Goal: Use online tool/utility: Utilize a website feature to perform a specific function

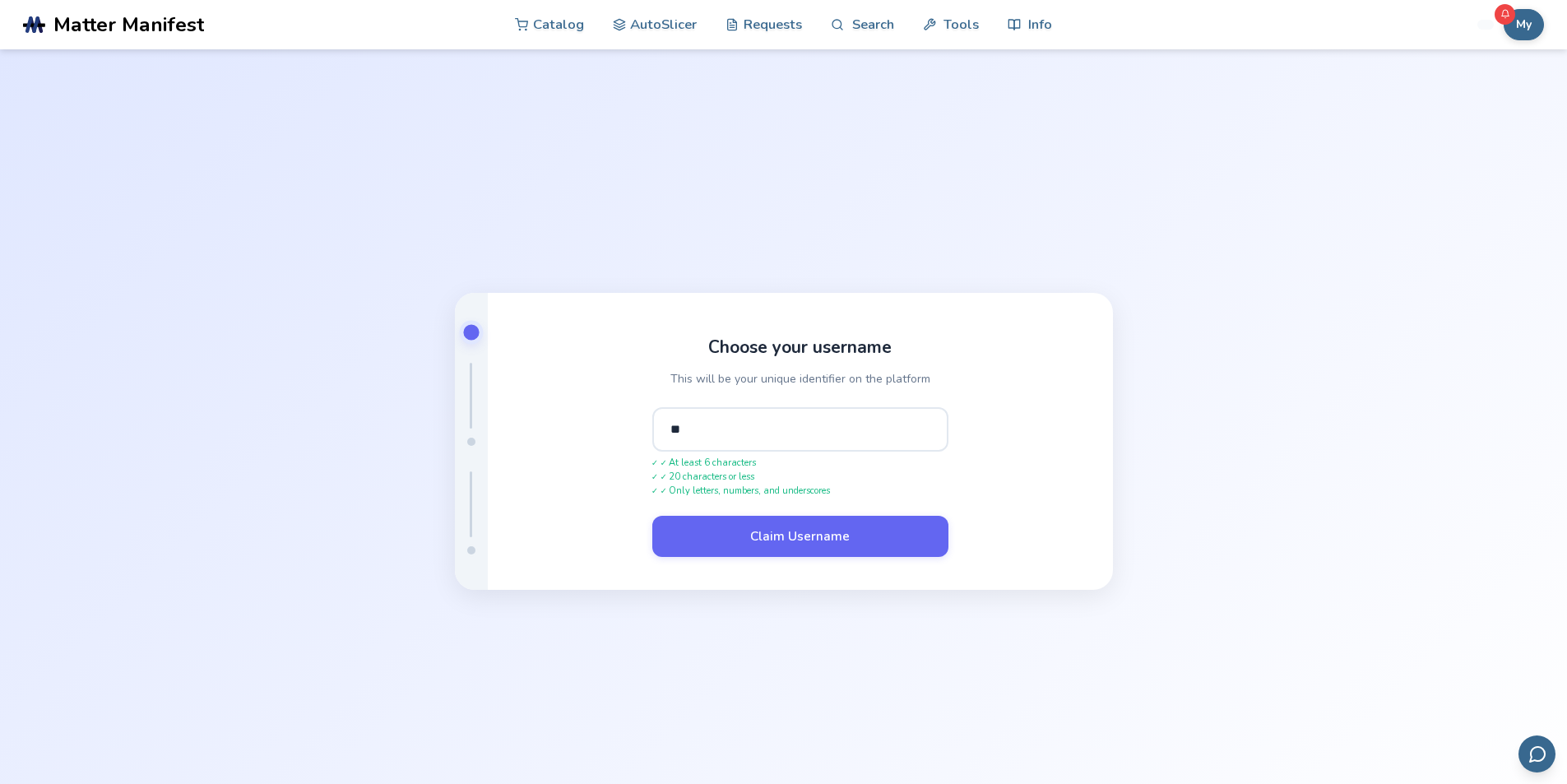
type input "*"
type input "**********"
click at [765, 546] on button "Claim Username" at bounding box center [801, 535] width 296 height 41
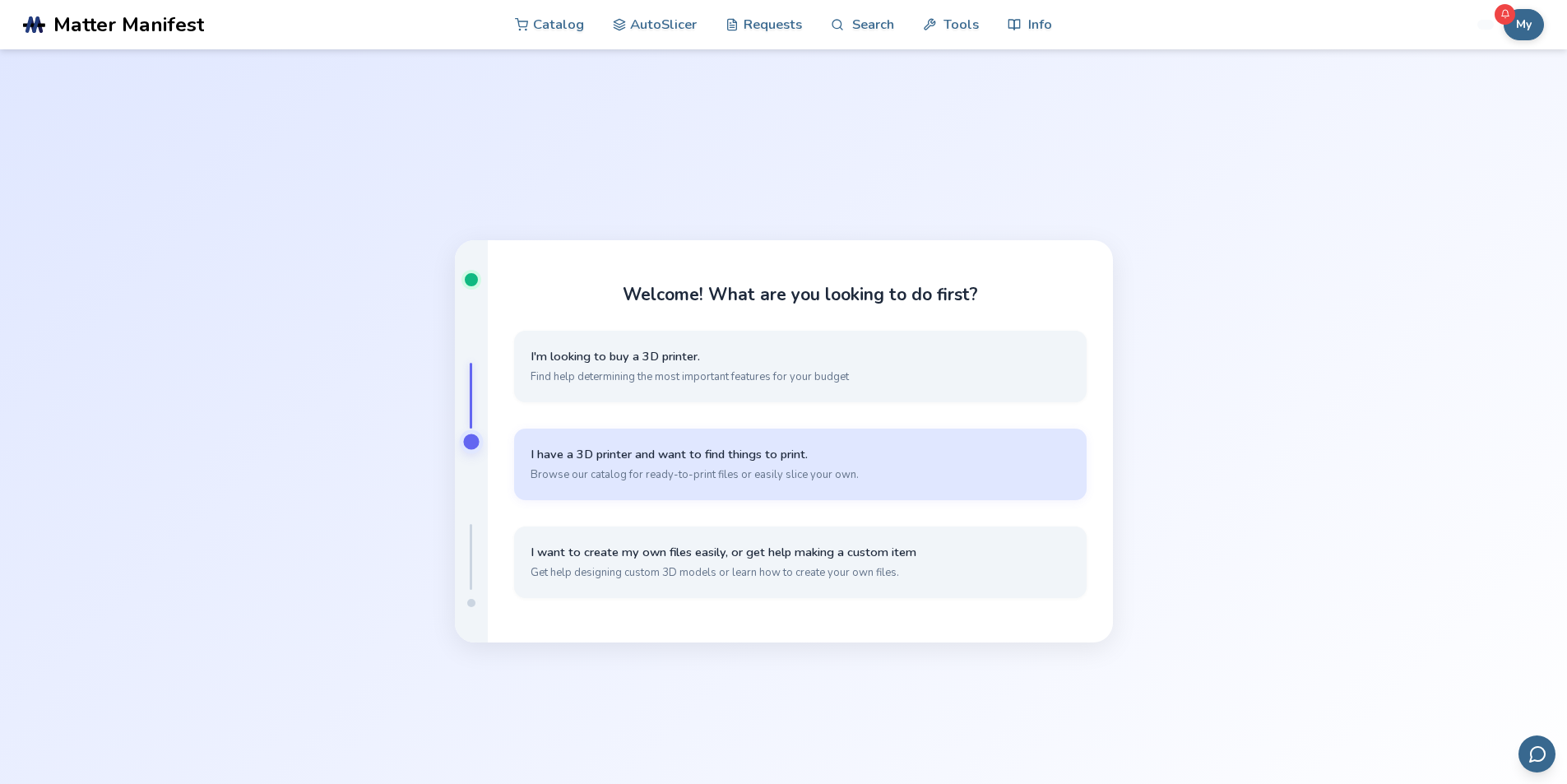
click at [732, 470] on span "Browse our catalog for ready-to-print files or easily slice your own." at bounding box center [800, 474] width 540 height 14
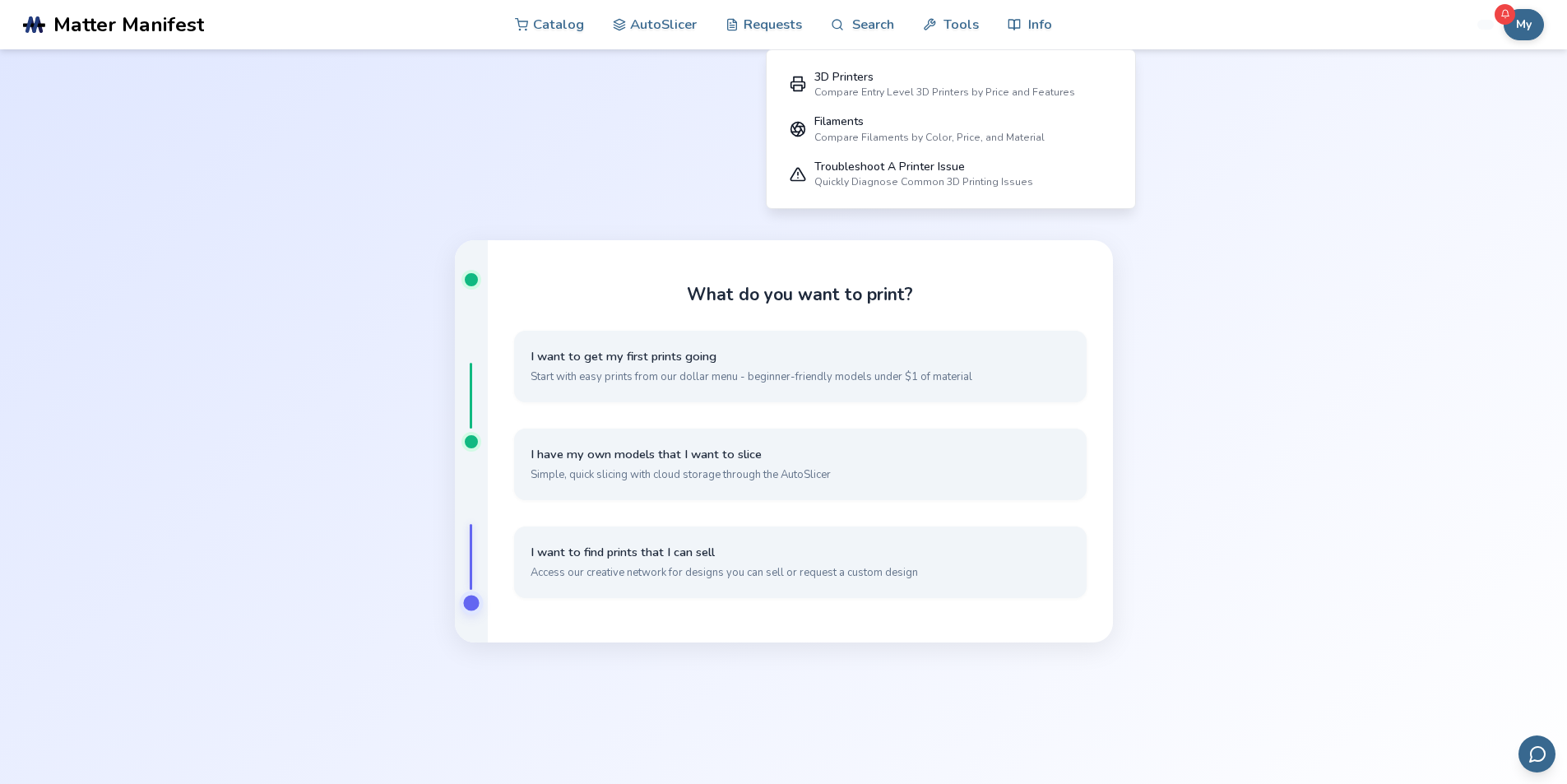
click at [771, 727] on div "What do you want to print? I want to get my first prints going Start with easy …" at bounding box center [784, 441] width 1567 height 784
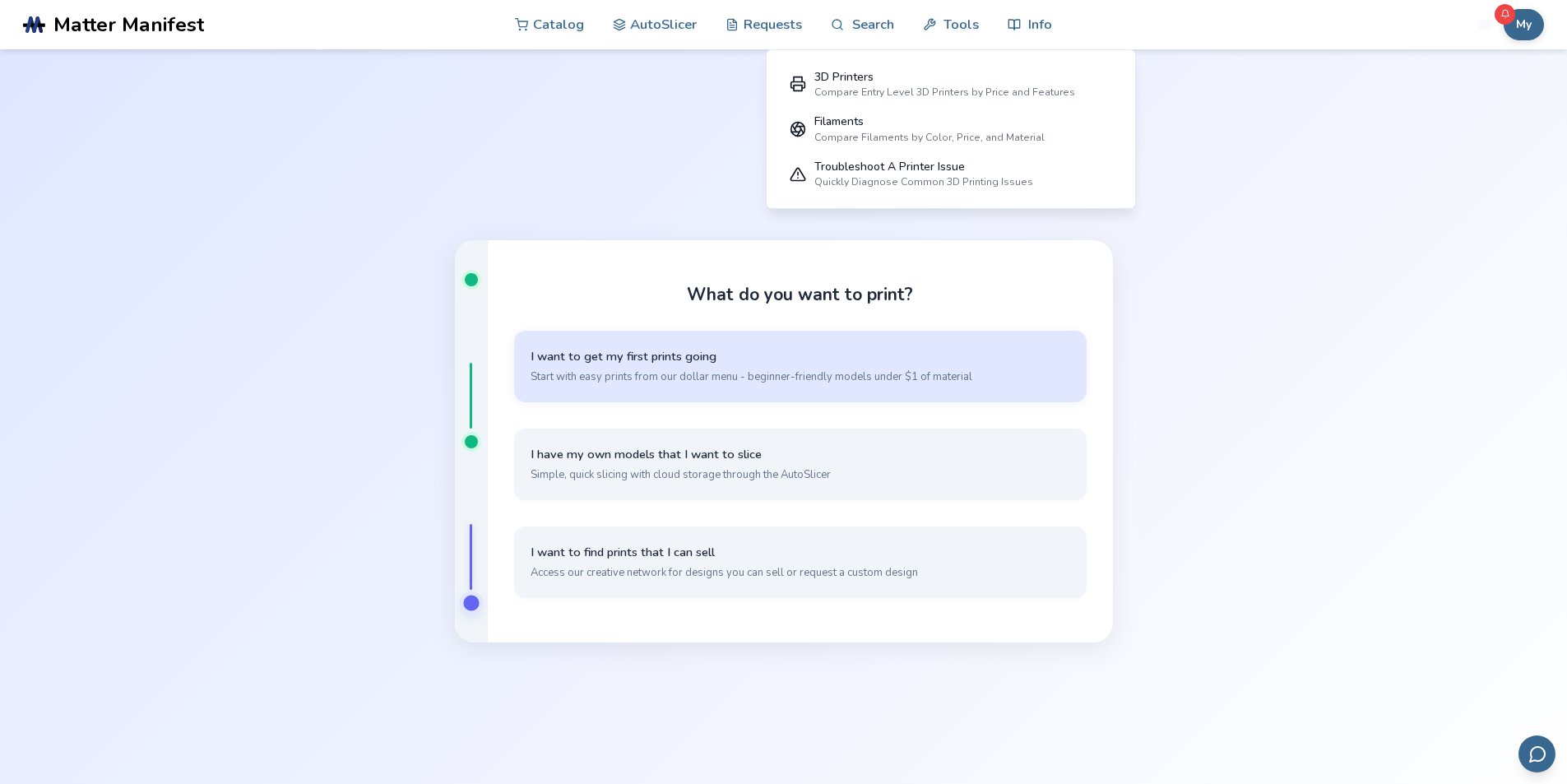
click at [1489, 172] on div "What do you want to print? I want to get my first prints going Start with easy …" at bounding box center [784, 441] width 1567 height 784
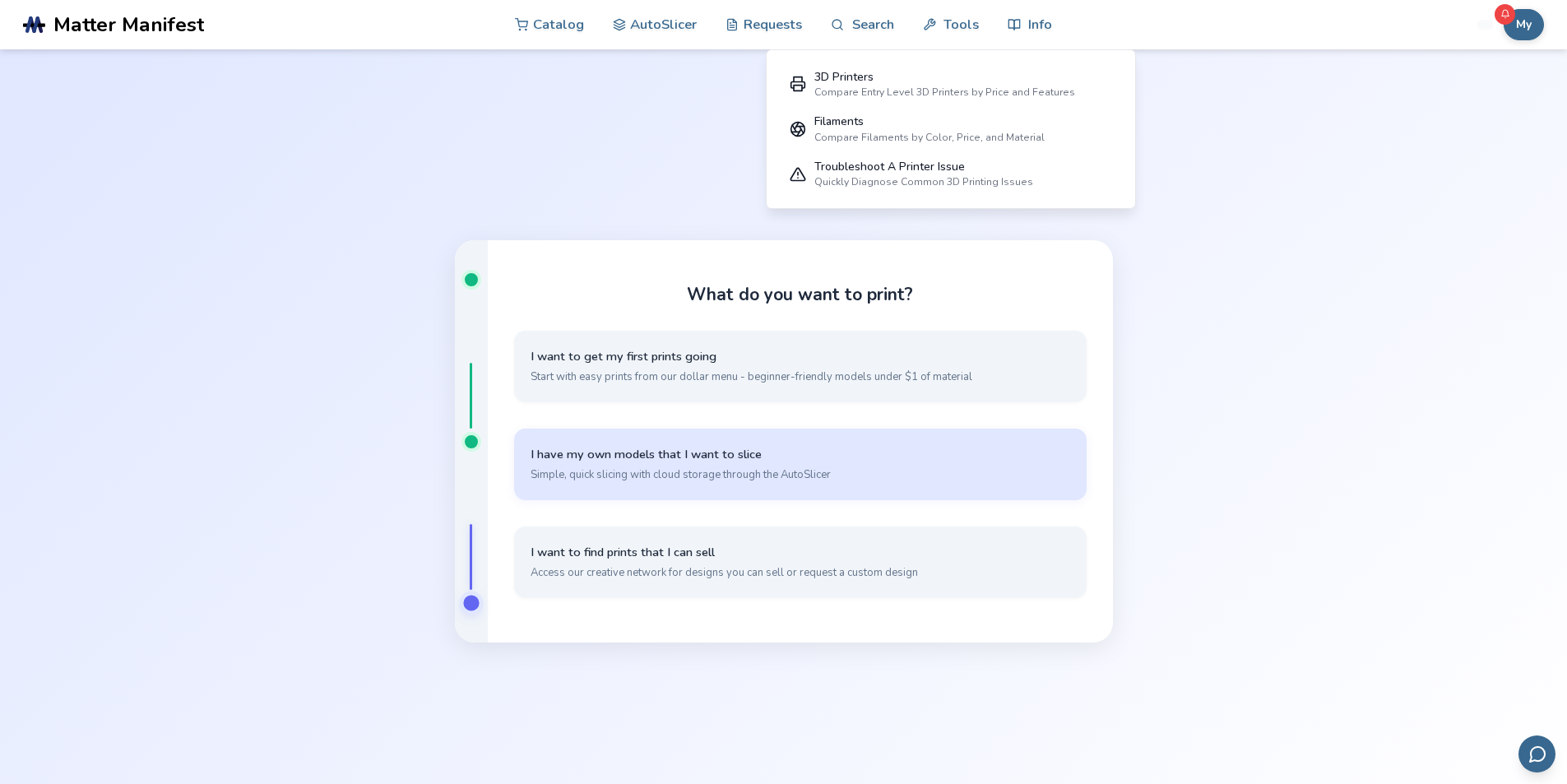
click at [690, 467] on span "Simple, quick slicing with cloud storage through the AutoSlicer" at bounding box center [800, 474] width 540 height 14
click at [591, 480] on span "Simple, quick slicing with cloud storage through the AutoSlicer" at bounding box center [800, 474] width 540 height 14
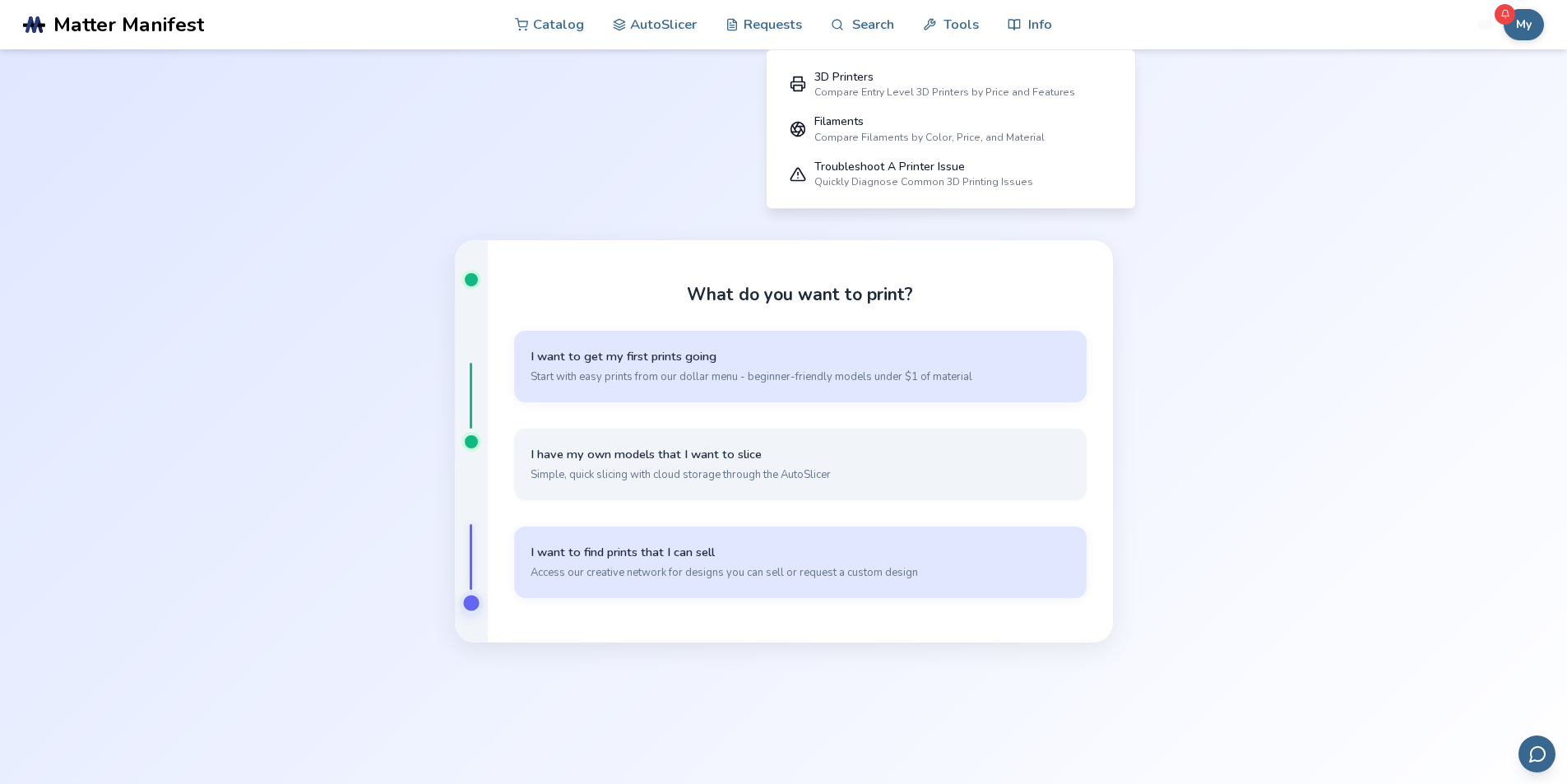
click at [712, 569] on span "Access our creative network for designs you can sell or request a custom design" at bounding box center [800, 571] width 540 height 14
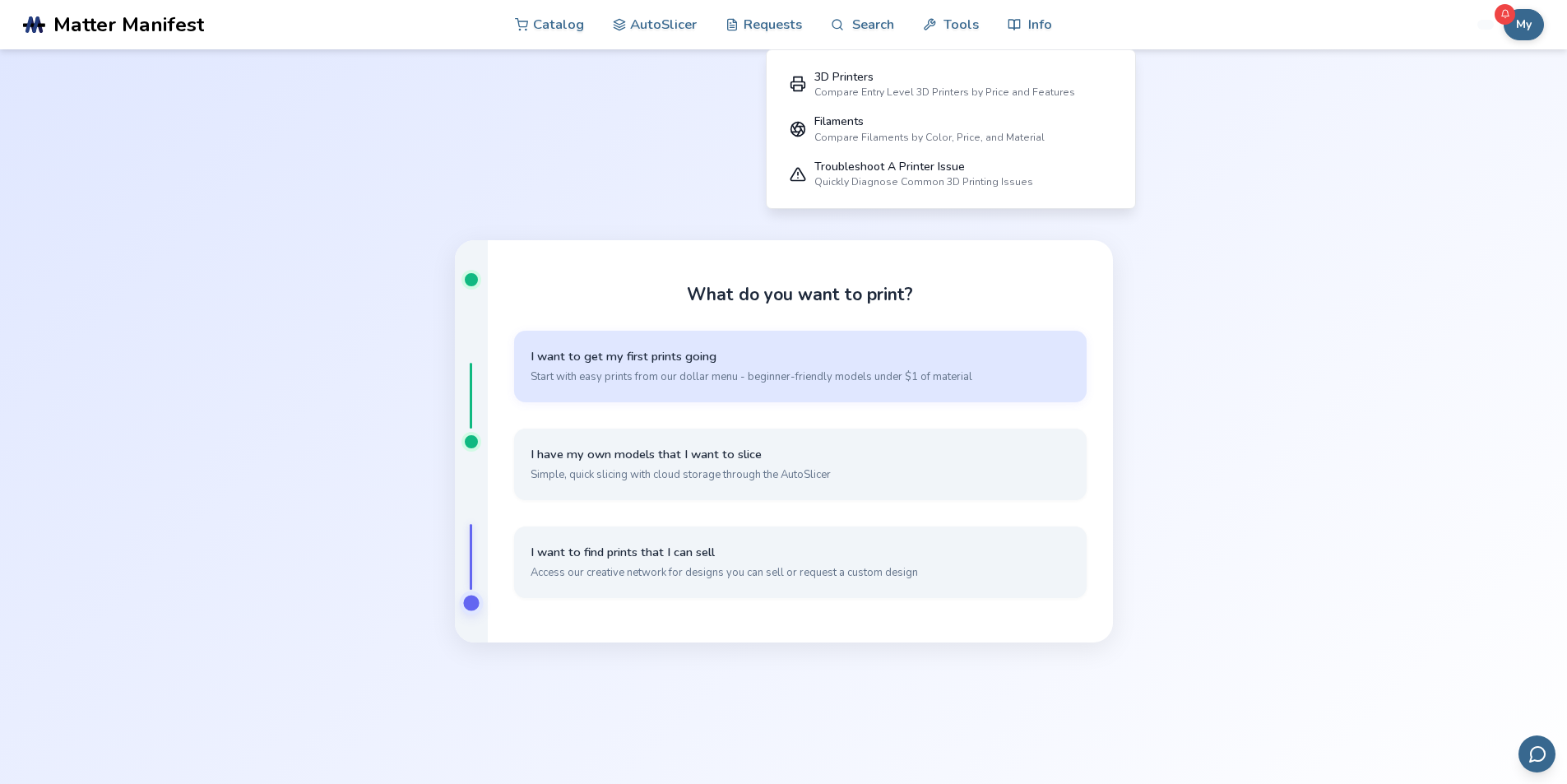
click at [703, 357] on span "I want to get my first prints going" at bounding box center [800, 356] width 540 height 15
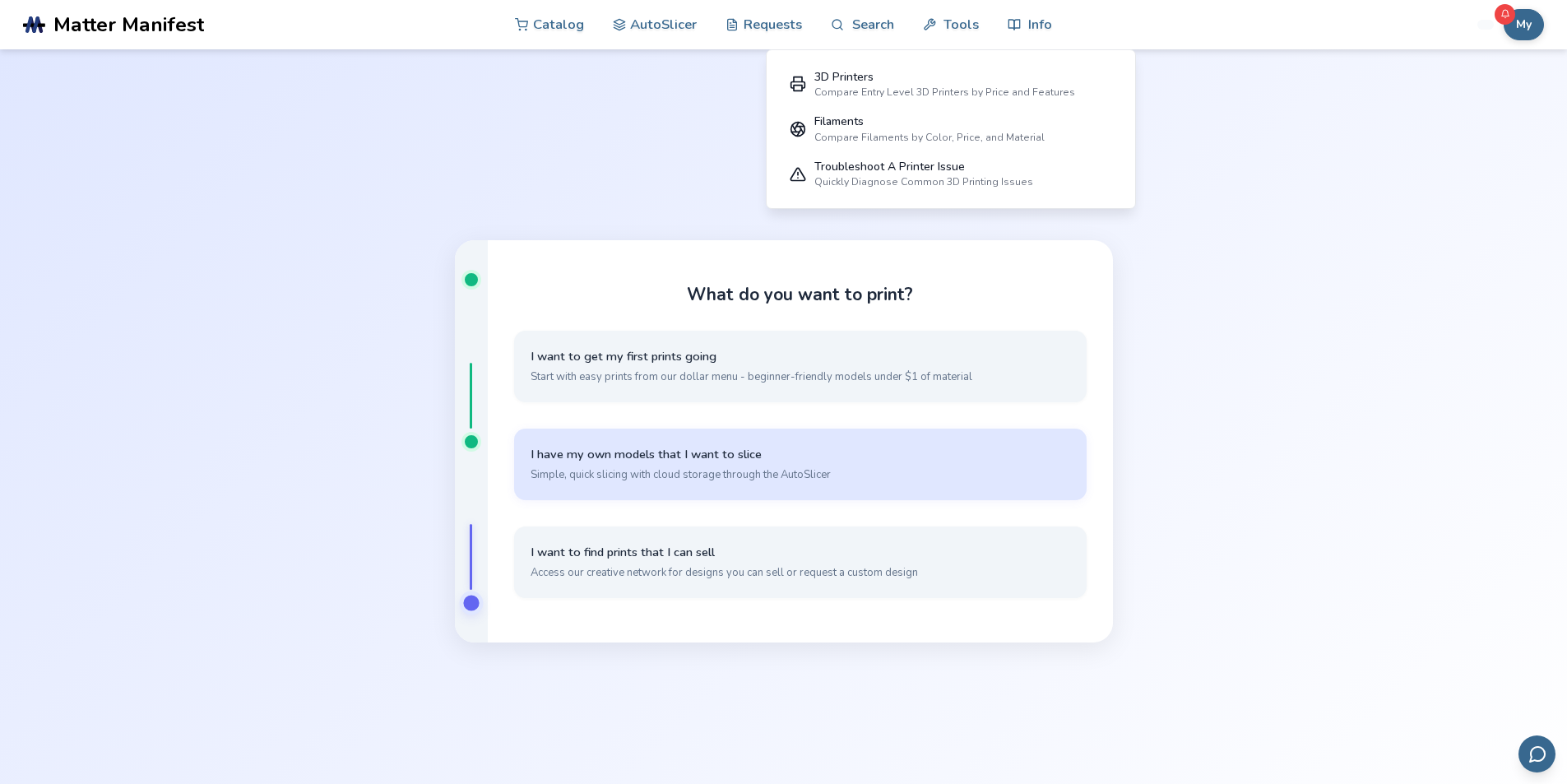
click at [694, 473] on span "Simple, quick slicing with cloud storage through the AutoSlicer" at bounding box center [800, 474] width 540 height 14
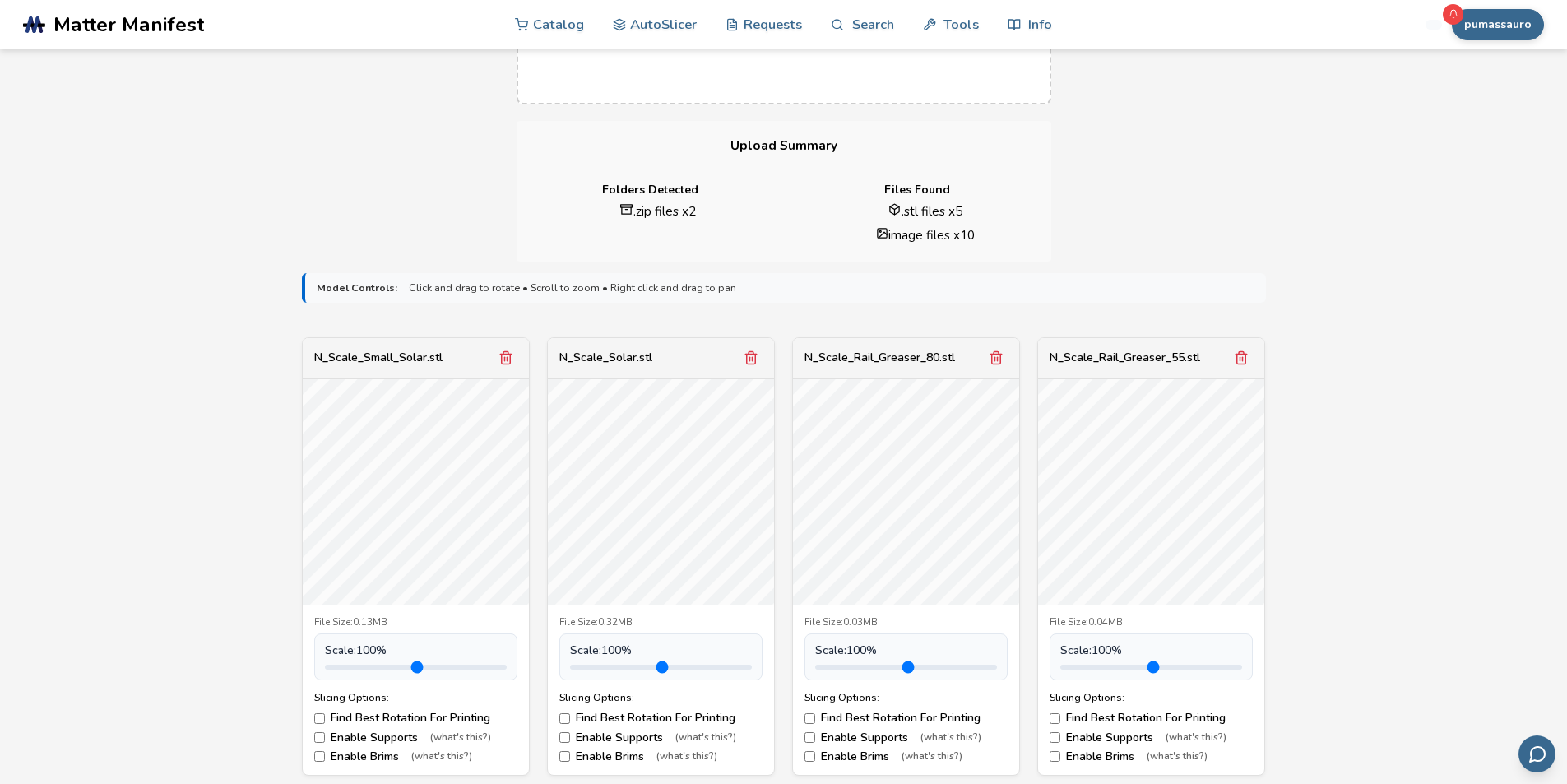
scroll to position [246, 0]
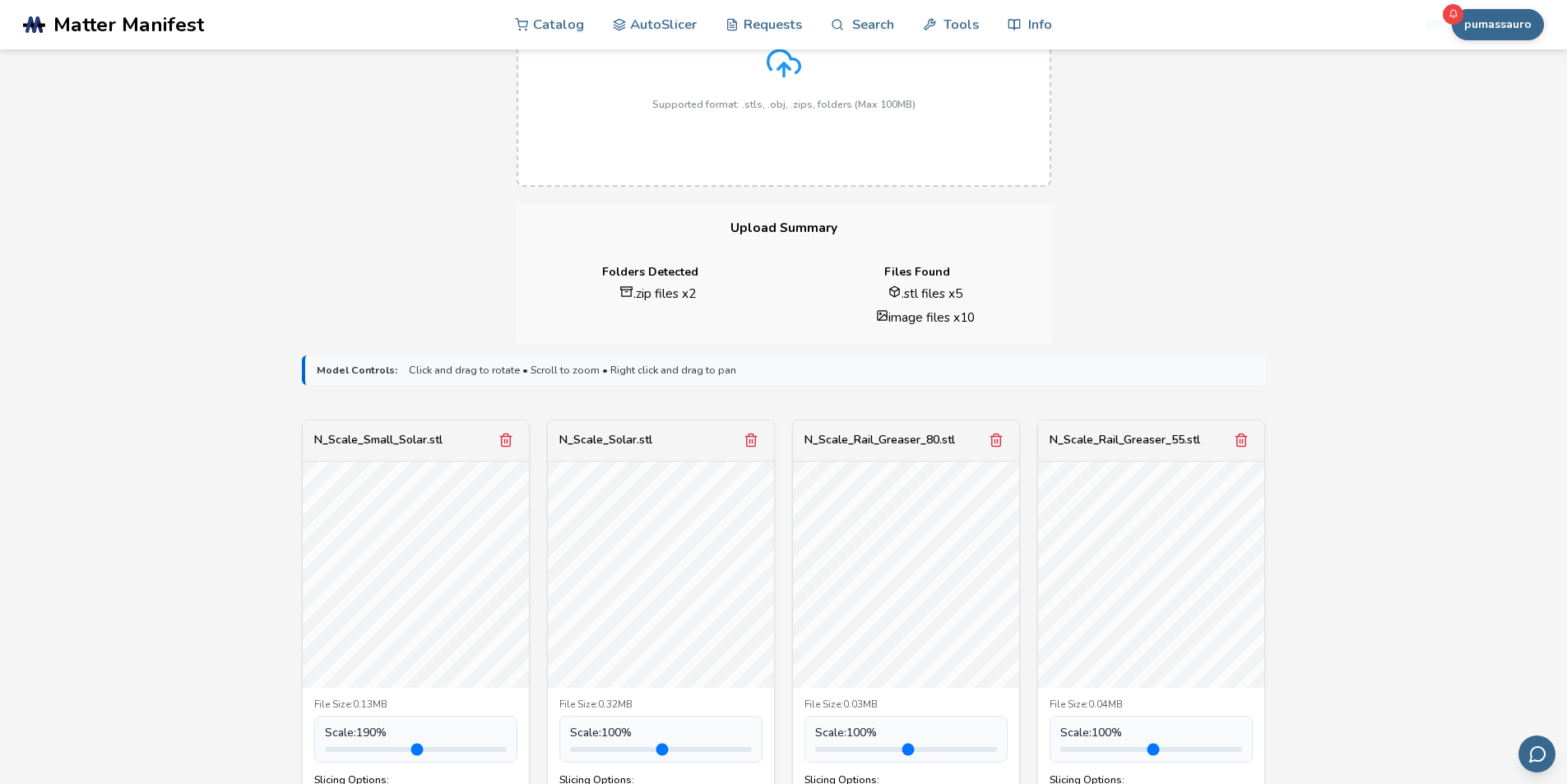
drag, startPoint x: 362, startPoint y: 749, endPoint x: 394, endPoint y: 753, distance: 32.2
type input "***"
click at [394, 752] on input "range" at bounding box center [416, 749] width 182 height 5
drag, startPoint x: 618, startPoint y: 754, endPoint x: 637, endPoint y: 757, distance: 19.2
type input "***"
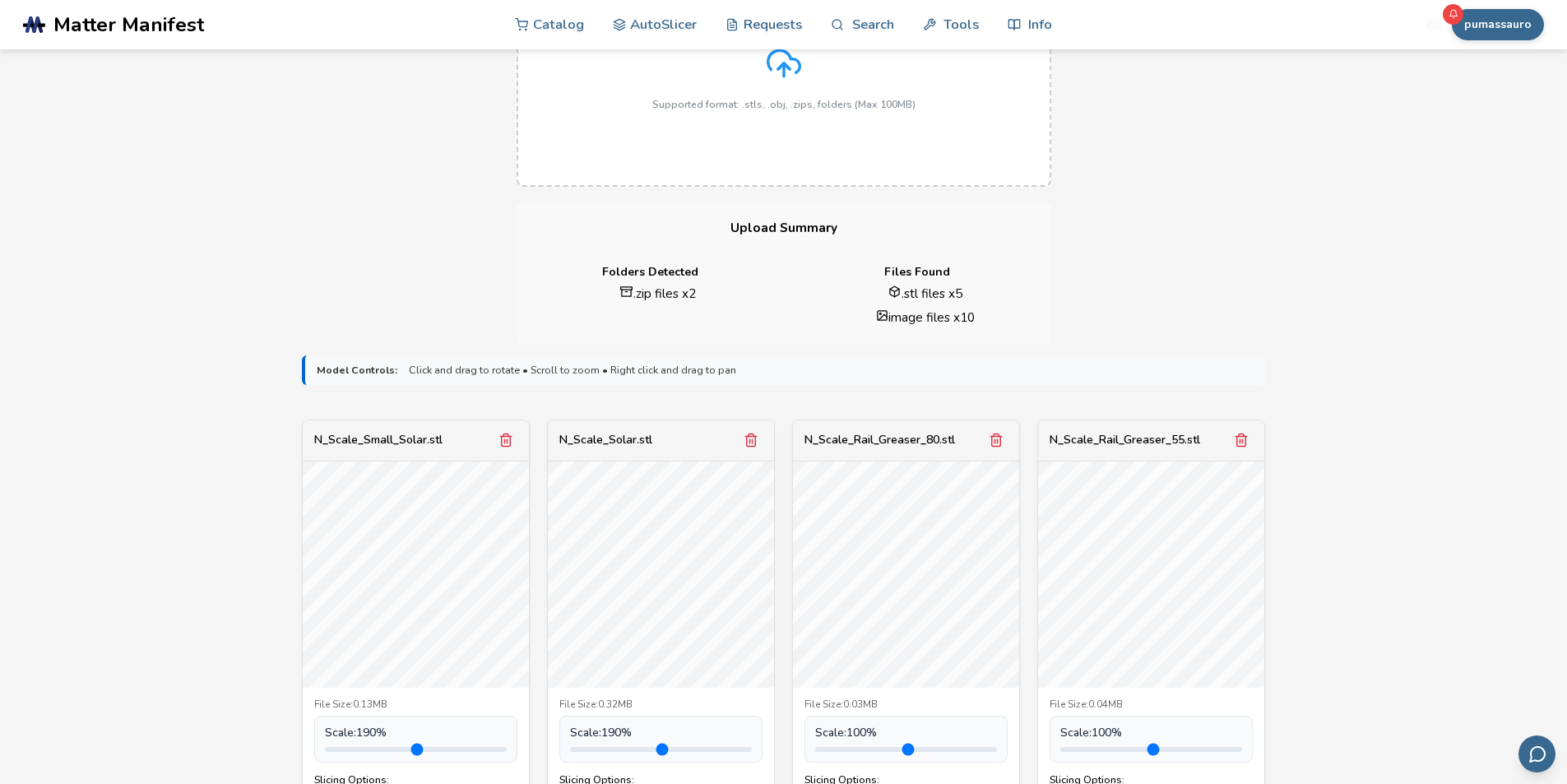
click at [637, 752] on input "range" at bounding box center [661, 749] width 182 height 5
click at [1005, 441] on button "Remove model" at bounding box center [997, 440] width 23 height 23
drag, startPoint x: 862, startPoint y: 753, endPoint x: 885, endPoint y: 753, distance: 23.0
type input "***"
click at [885, 752] on input "range" at bounding box center [906, 749] width 182 height 5
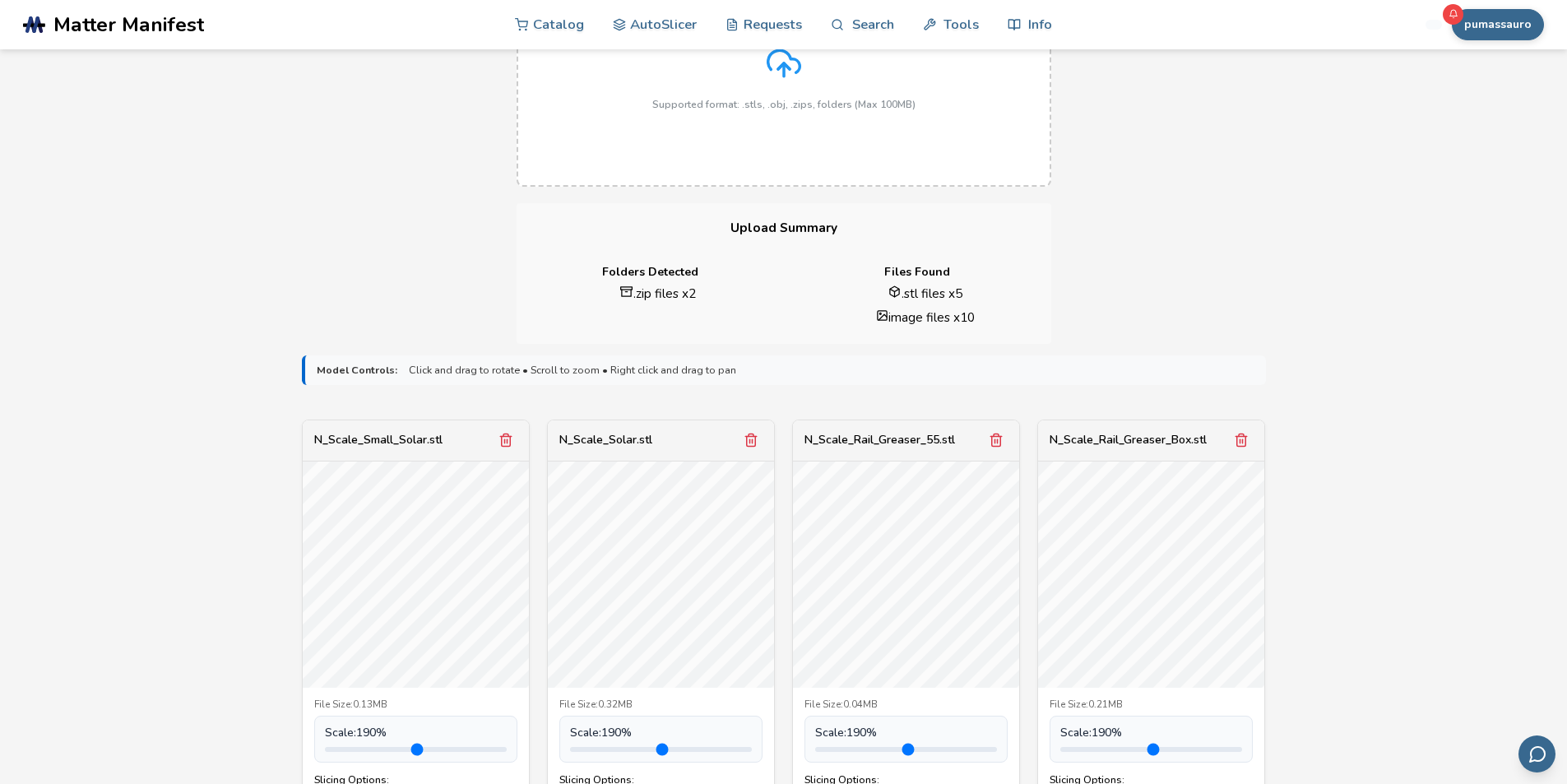
drag, startPoint x: 1098, startPoint y: 750, endPoint x: 1128, endPoint y: 749, distance: 30.0
type input "***"
click at [1128, 749] on input "range" at bounding box center [1151, 749] width 182 height 5
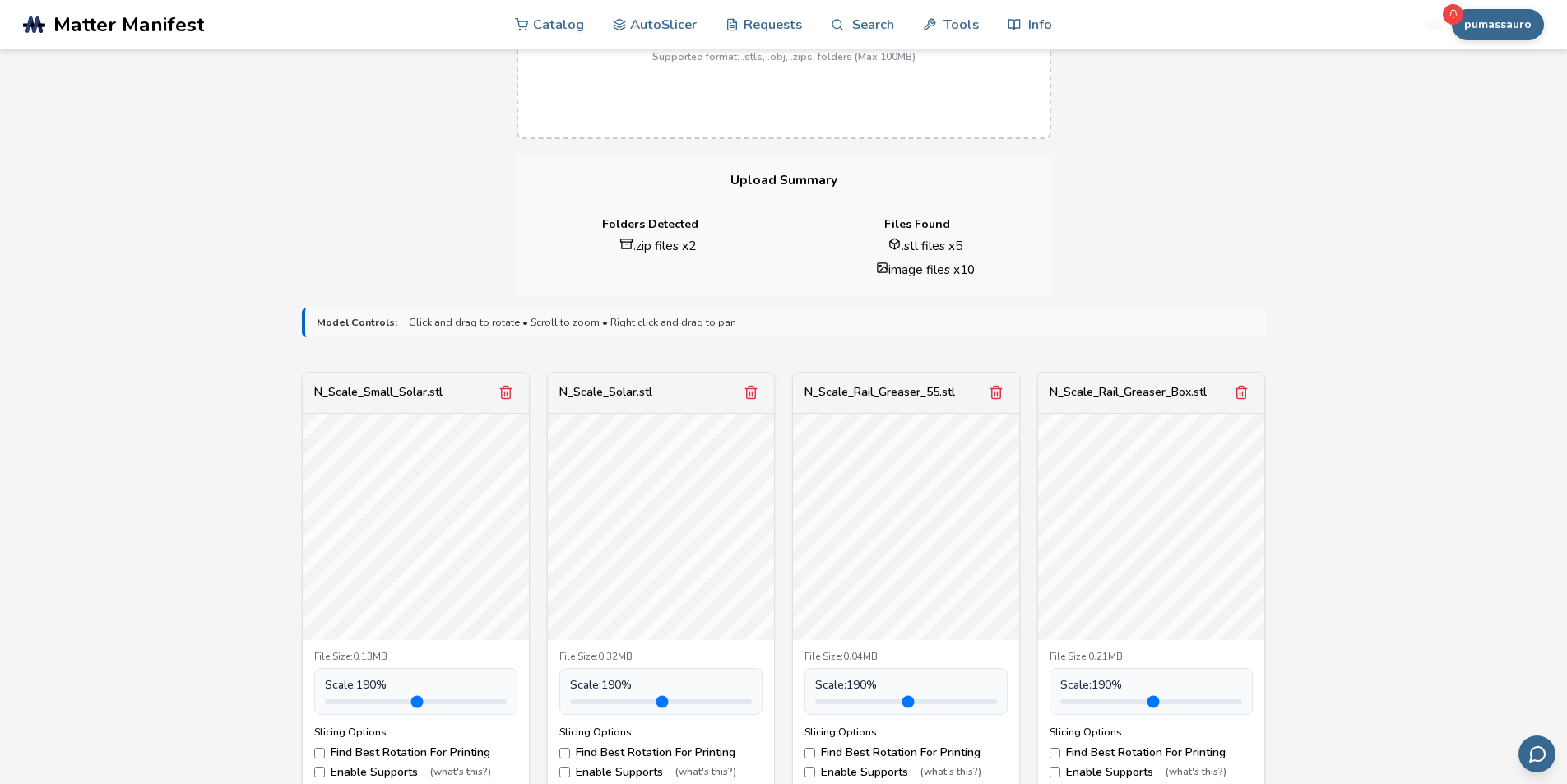
scroll to position [822, 0]
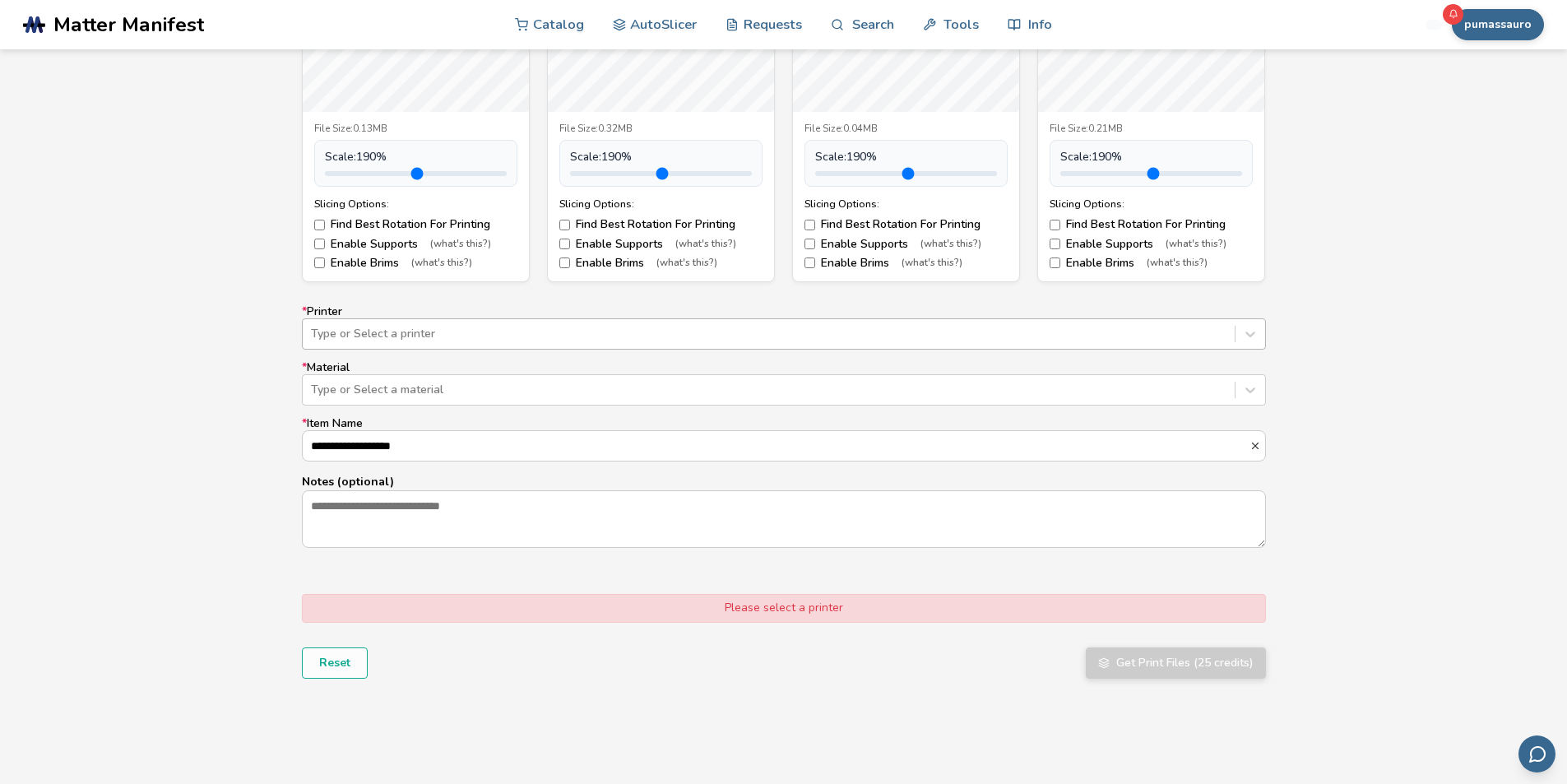
drag, startPoint x: 462, startPoint y: 352, endPoint x: 470, endPoint y: 347, distance: 9.4
click at [470, 347] on div "**********" at bounding box center [784, 426] width 964 height 244
click at [486, 338] on div at bounding box center [768, 333] width 915 height 16
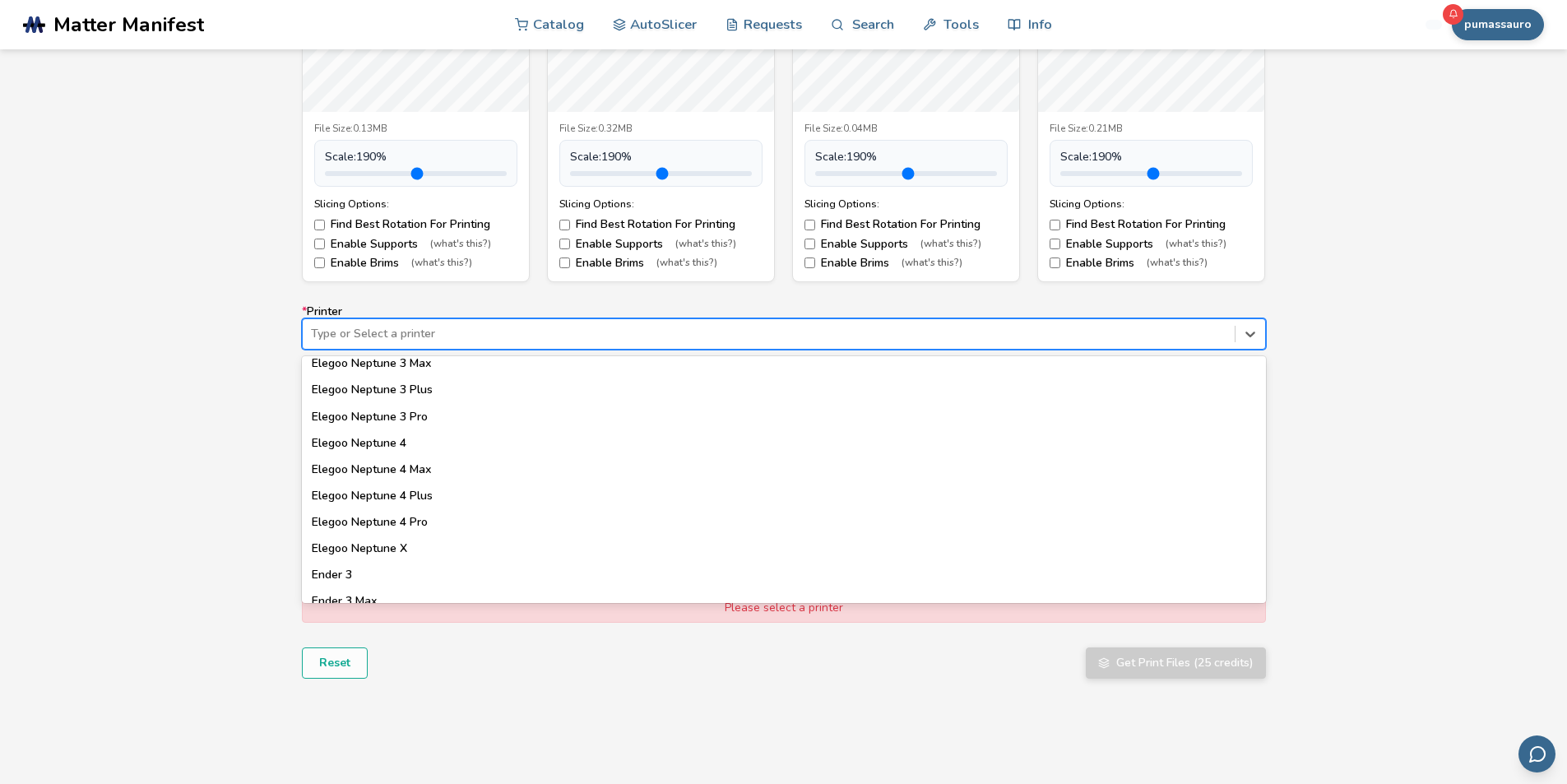
scroll to position [986, 0]
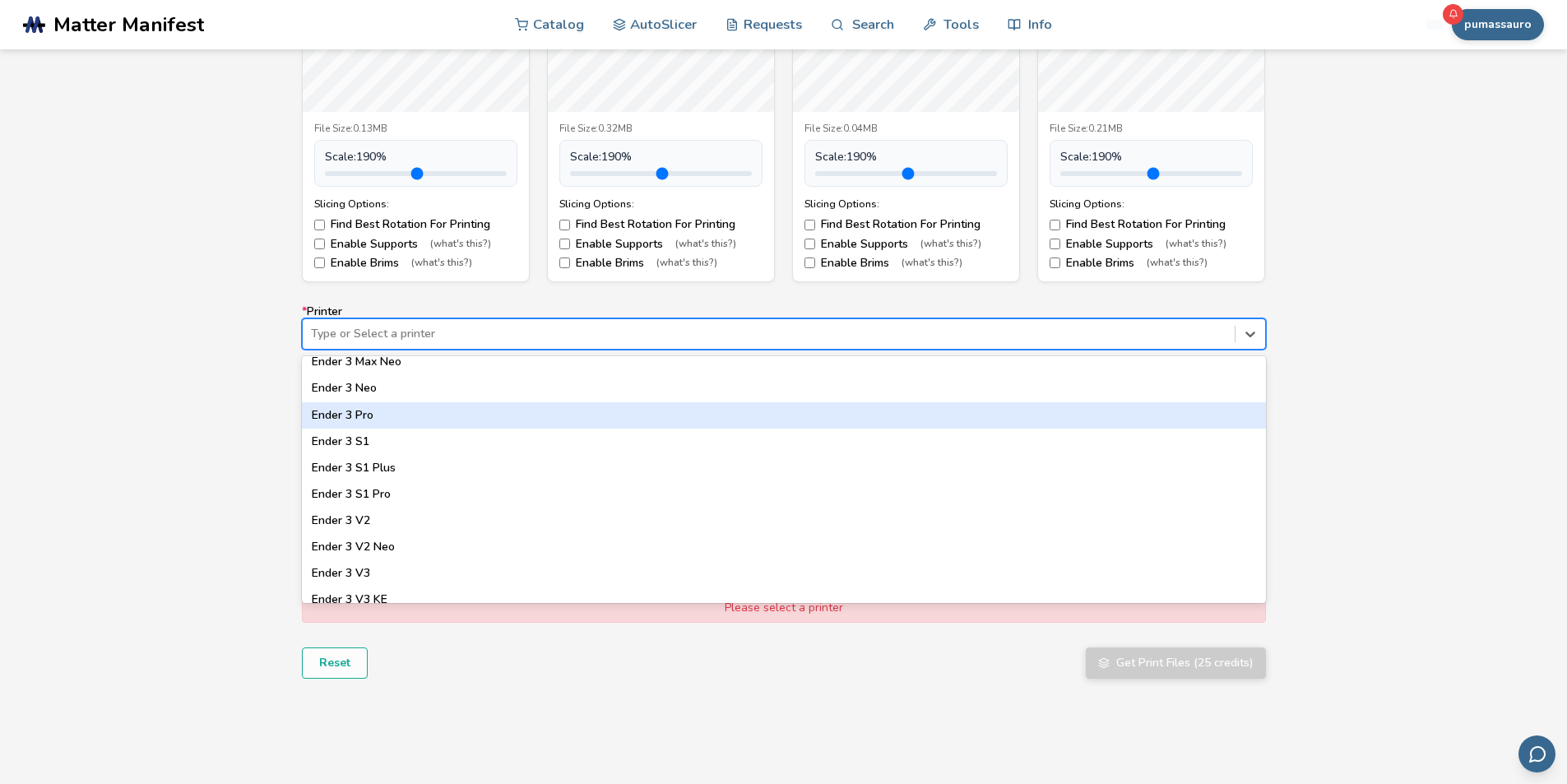
click at [395, 411] on div "Ender 3 Pro" at bounding box center [784, 415] width 964 height 27
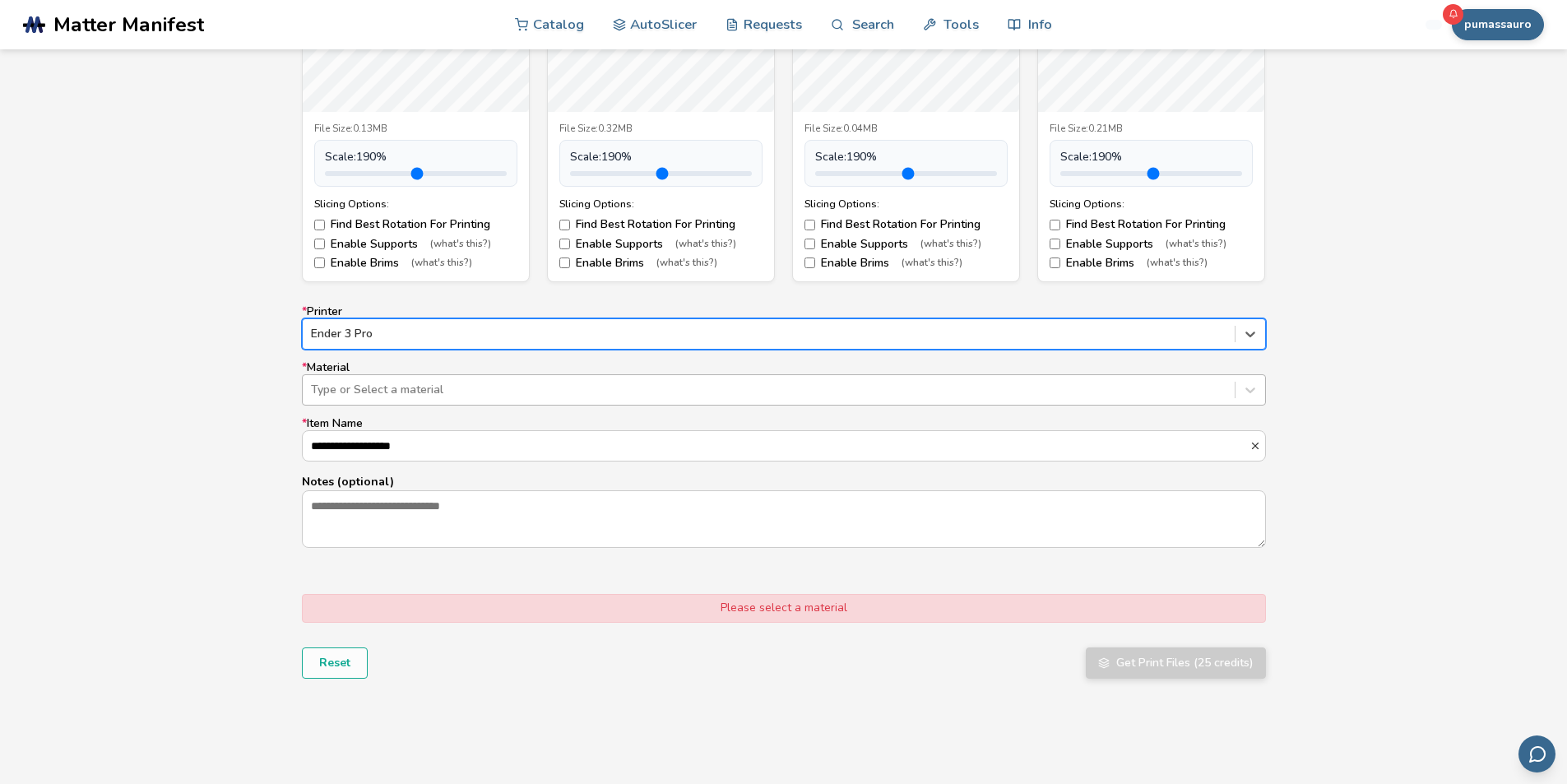
click at [405, 393] on div at bounding box center [768, 389] width 915 height 16
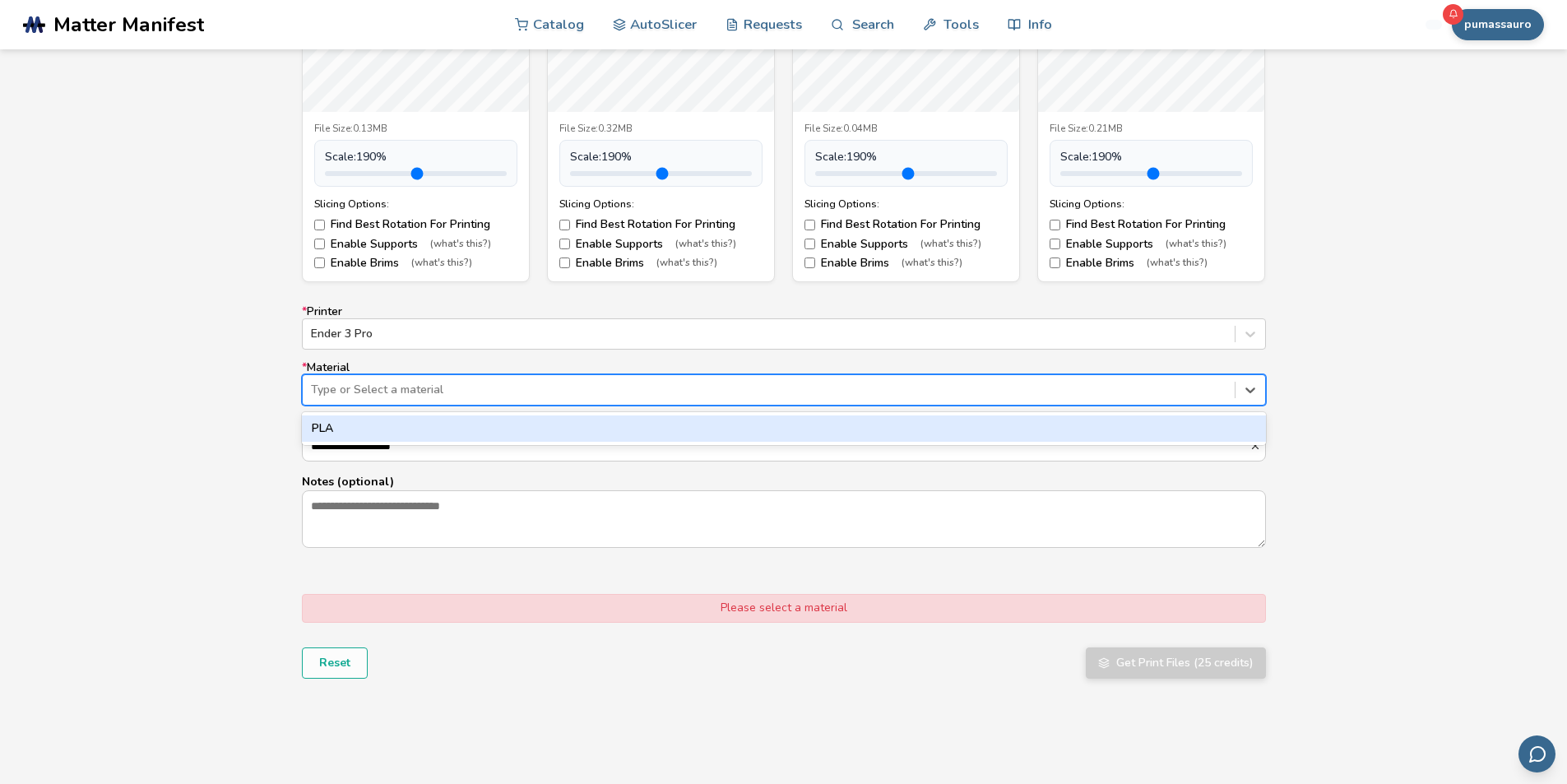
click at [385, 424] on div "PLA" at bounding box center [784, 429] width 964 height 27
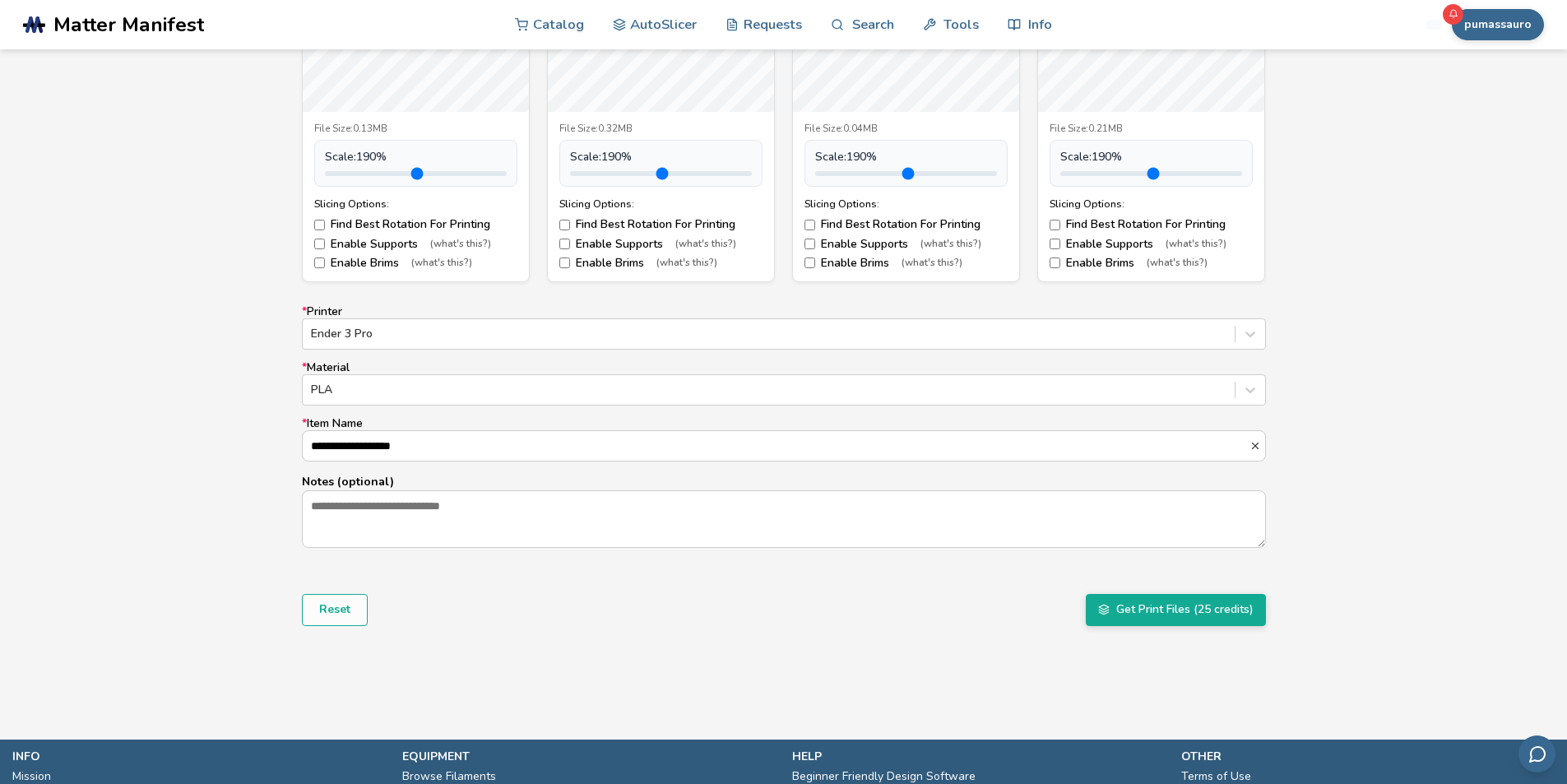
drag, startPoint x: 358, startPoint y: 448, endPoint x: 270, endPoint y: 449, distance: 88.0
click at [264, 451] on div "**********" at bounding box center [784, 228] width 1567 height 922
drag, startPoint x: 418, startPoint y: 447, endPoint x: 170, endPoint y: 448, distance: 248.0
click at [170, 448] on div "**********" at bounding box center [784, 228] width 1567 height 922
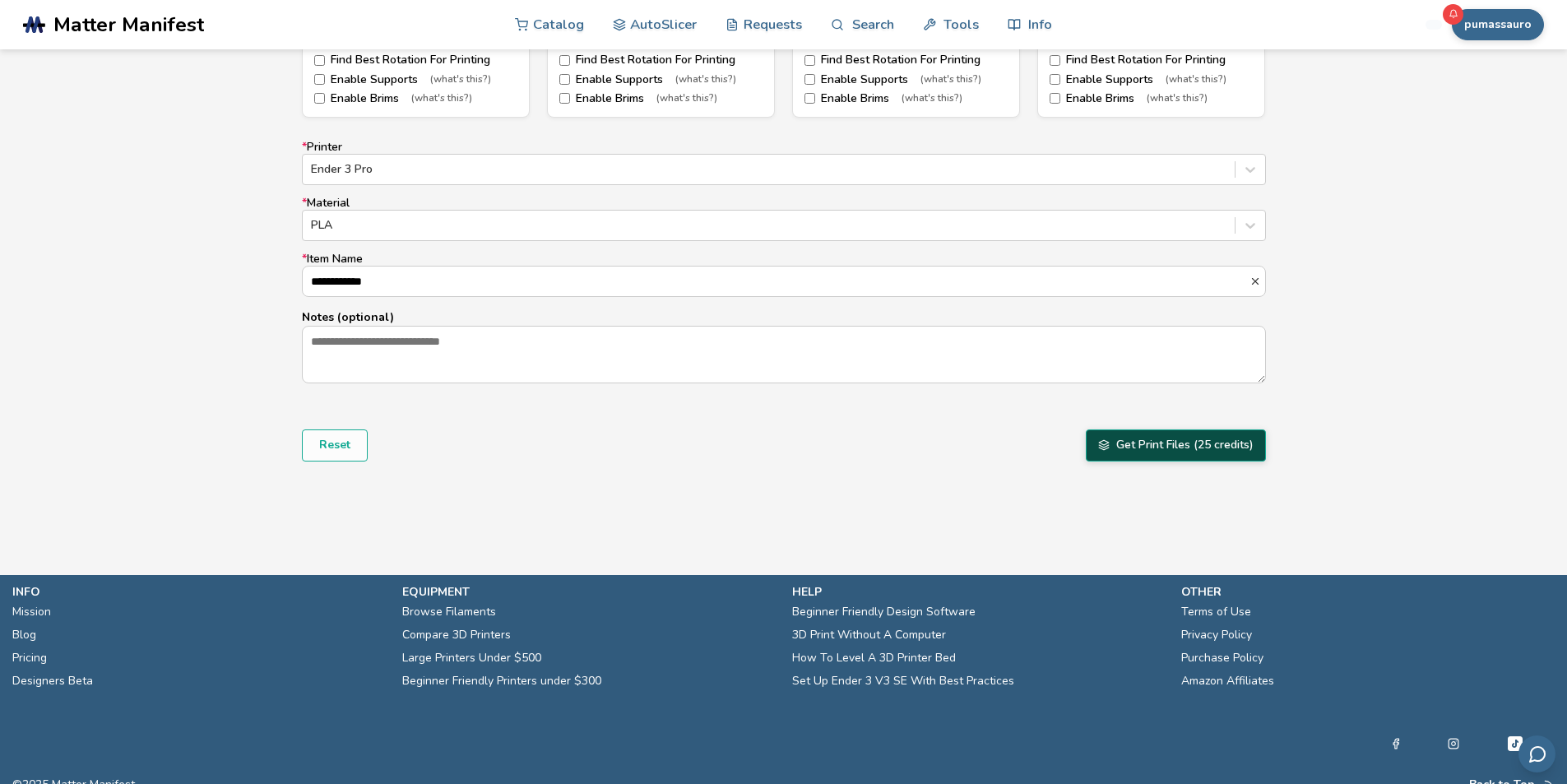
type input "**********"
click at [1152, 436] on button "Get Print Files (25 credits)" at bounding box center [1176, 444] width 181 height 32
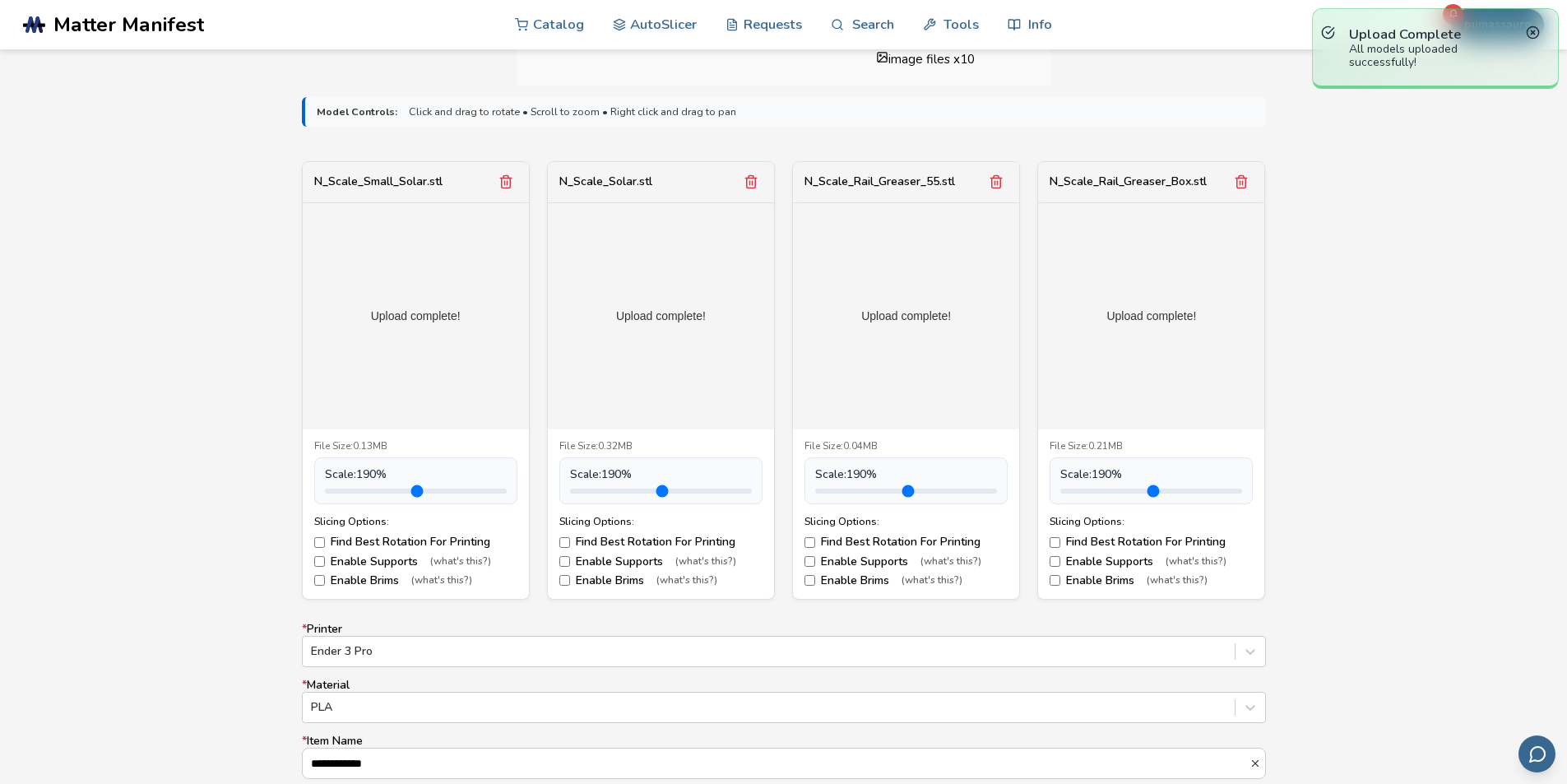
scroll to position [673, 0]
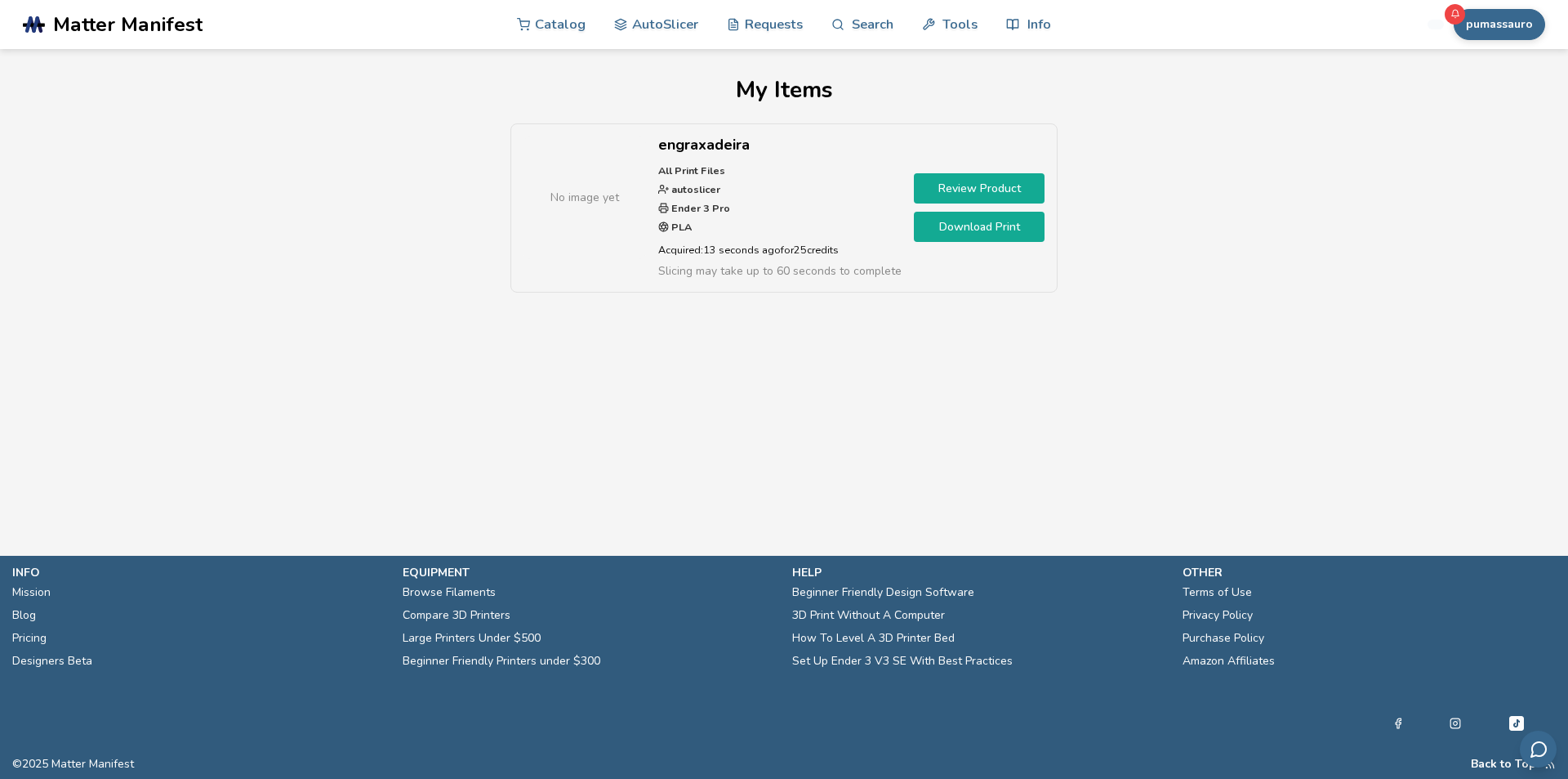
click at [995, 195] on link "Review Product" at bounding box center [979, 189] width 131 height 30
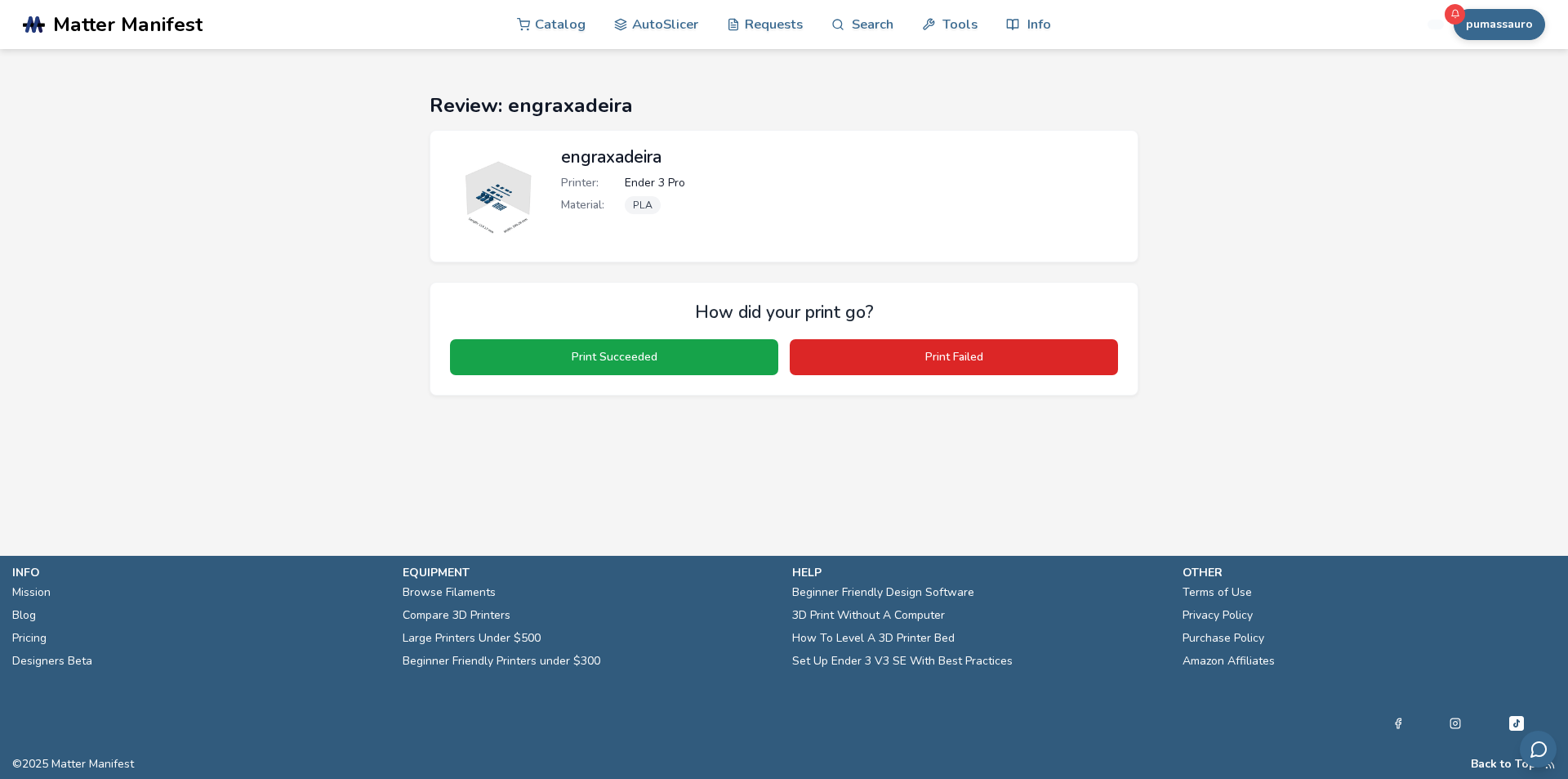
click at [503, 191] on img at bounding box center [495, 195] width 98 height 98
click at [627, 197] on span "PLA" at bounding box center [643, 205] width 36 height 18
click at [494, 197] on img at bounding box center [495, 195] width 98 height 98
click at [461, 214] on img at bounding box center [495, 195] width 98 height 98
click at [719, 174] on div "engraxadeira Printer: Ender 3 Pro Material: PLA" at bounding box center [840, 195] width 561 height 98
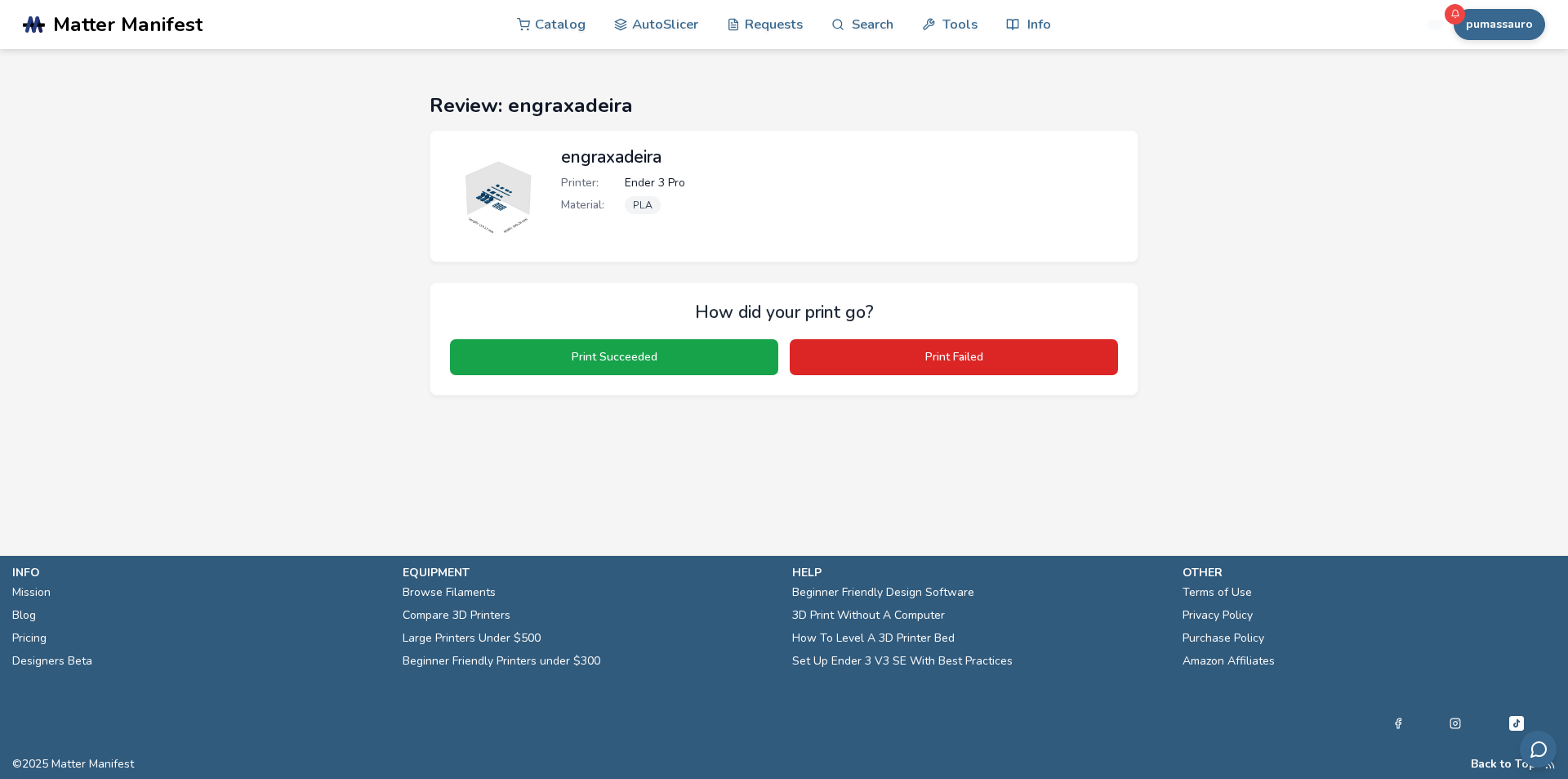
click at [593, 167] on h2 "engraxadeira" at bounding box center [840, 157] width 561 height 20
